Goal: Task Accomplishment & Management: Manage account settings

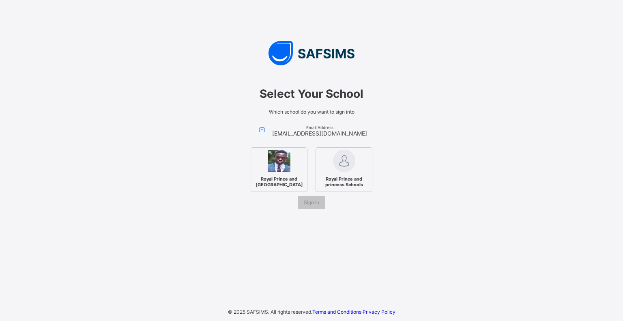
click at [279, 163] on img at bounding box center [279, 161] width 22 height 22
click at [311, 202] on span "Sign In" at bounding box center [311, 202] width 15 height 6
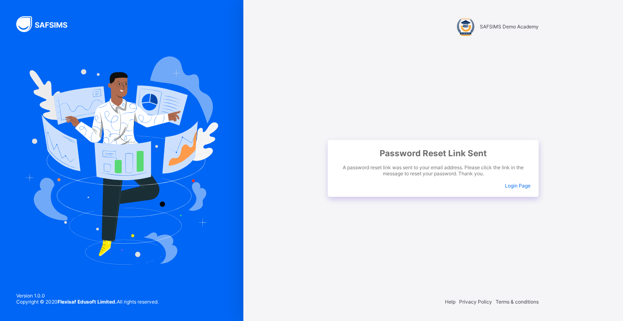
click at [513, 183] on span "Login Page" at bounding box center [518, 185] width 26 height 6
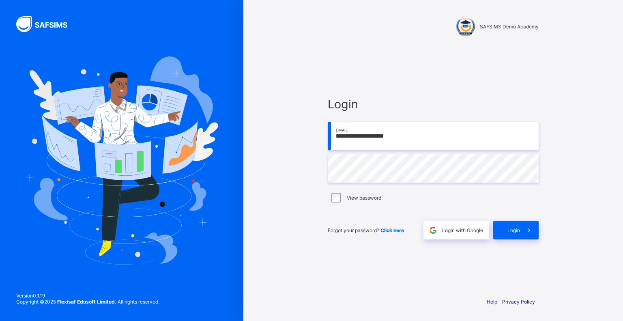
click at [420, 133] on input "**********" at bounding box center [433, 136] width 211 height 28
click at [368, 197] on label "View password" at bounding box center [364, 198] width 34 height 6
click at [399, 232] on span "Click here" at bounding box center [392, 230] width 24 height 6
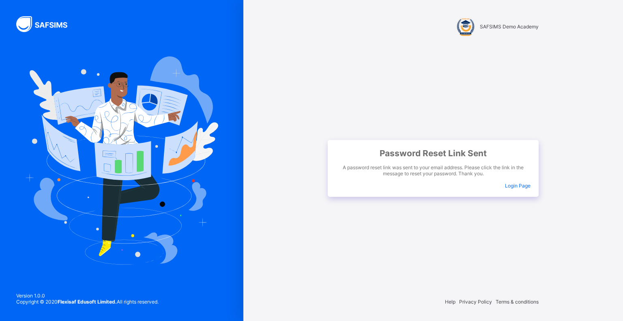
click at [522, 186] on span "Login Page" at bounding box center [518, 185] width 26 height 6
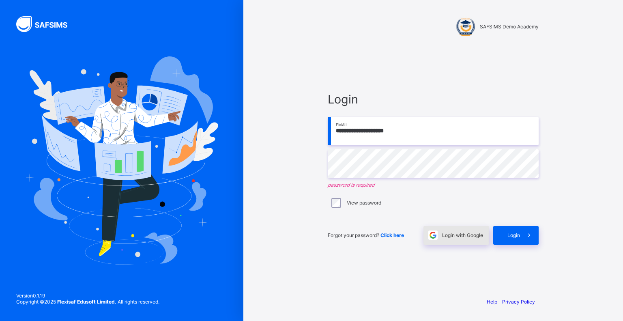
click at [454, 236] on span "Login with Google" at bounding box center [462, 235] width 41 height 6
